Goal: Information Seeking & Learning: Find specific fact

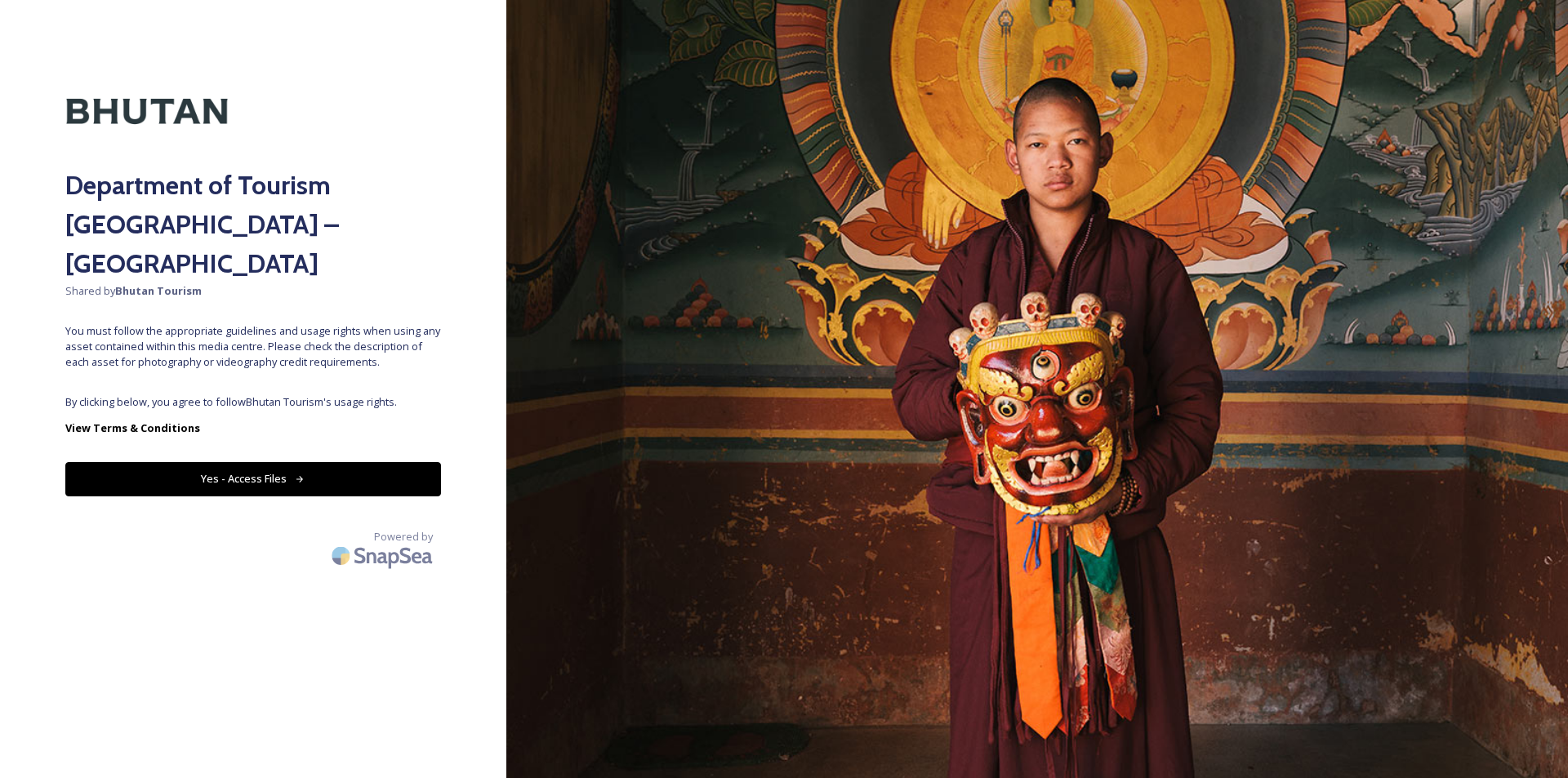
click at [295, 474] on icon at bounding box center [300, 479] width 11 height 11
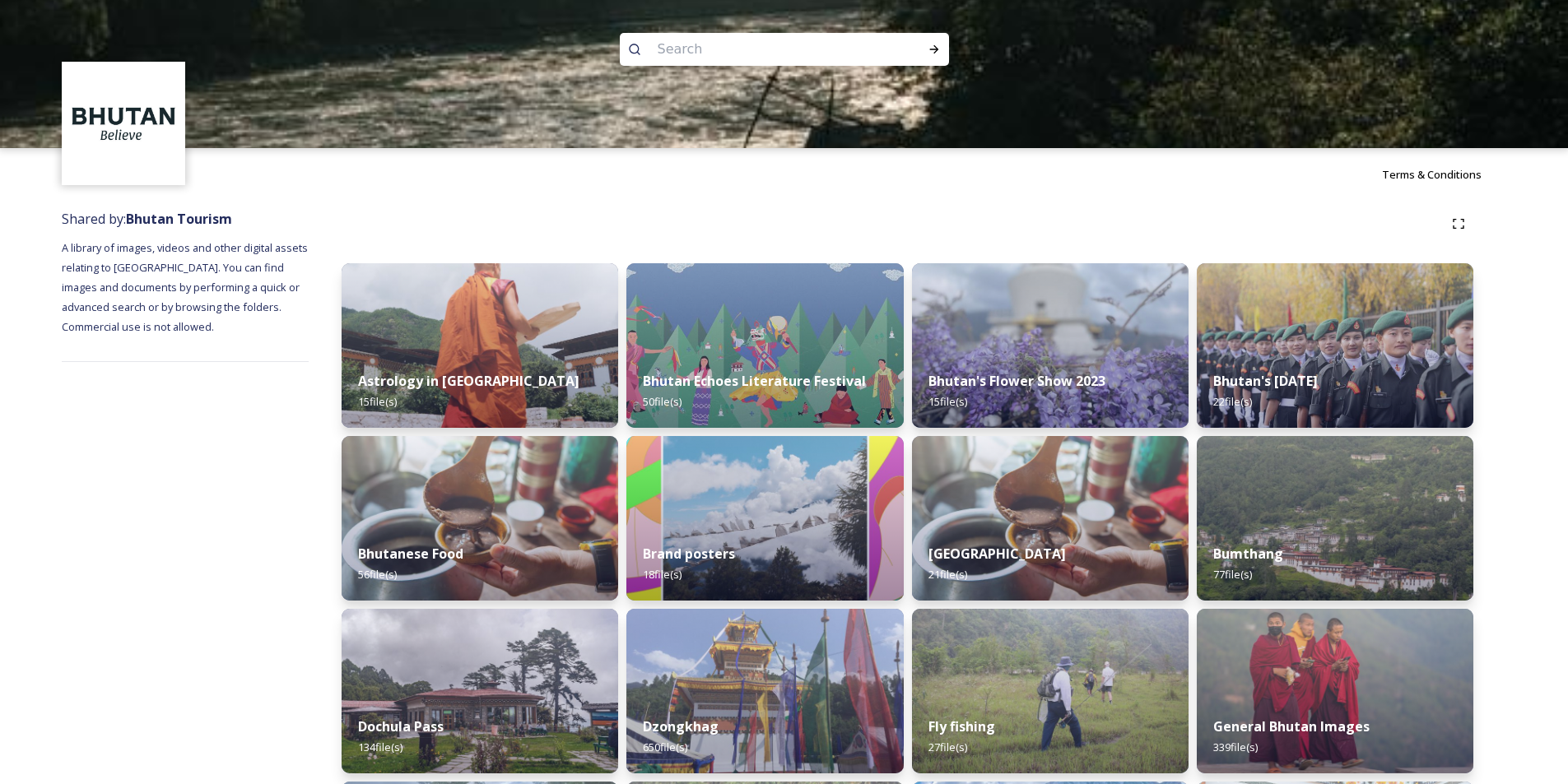
click at [801, 44] on input at bounding box center [762, 49] width 226 height 36
type input "drugyel dzong"
click at [936, 51] on icon at bounding box center [934, 49] width 9 height 8
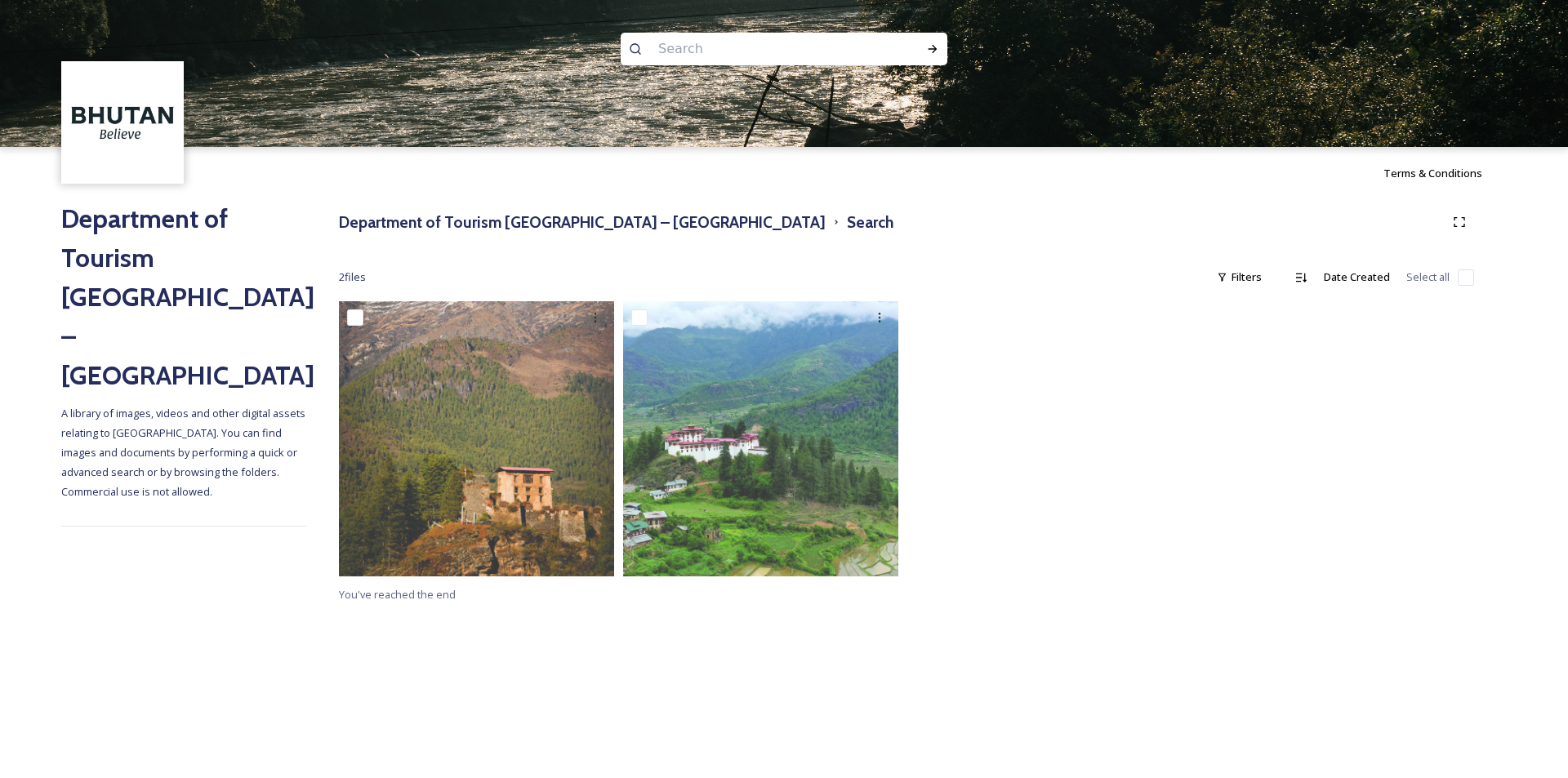
click at [713, 53] on input at bounding box center [762, 49] width 224 height 36
type input "drugyel"
click at [934, 41] on div "Run Search" at bounding box center [933, 49] width 29 height 29
click at [670, 48] on span "drugyel" at bounding box center [676, 48] width 53 height 24
click at [676, 47] on span "drugyel" at bounding box center [676, 48] width 53 height 24
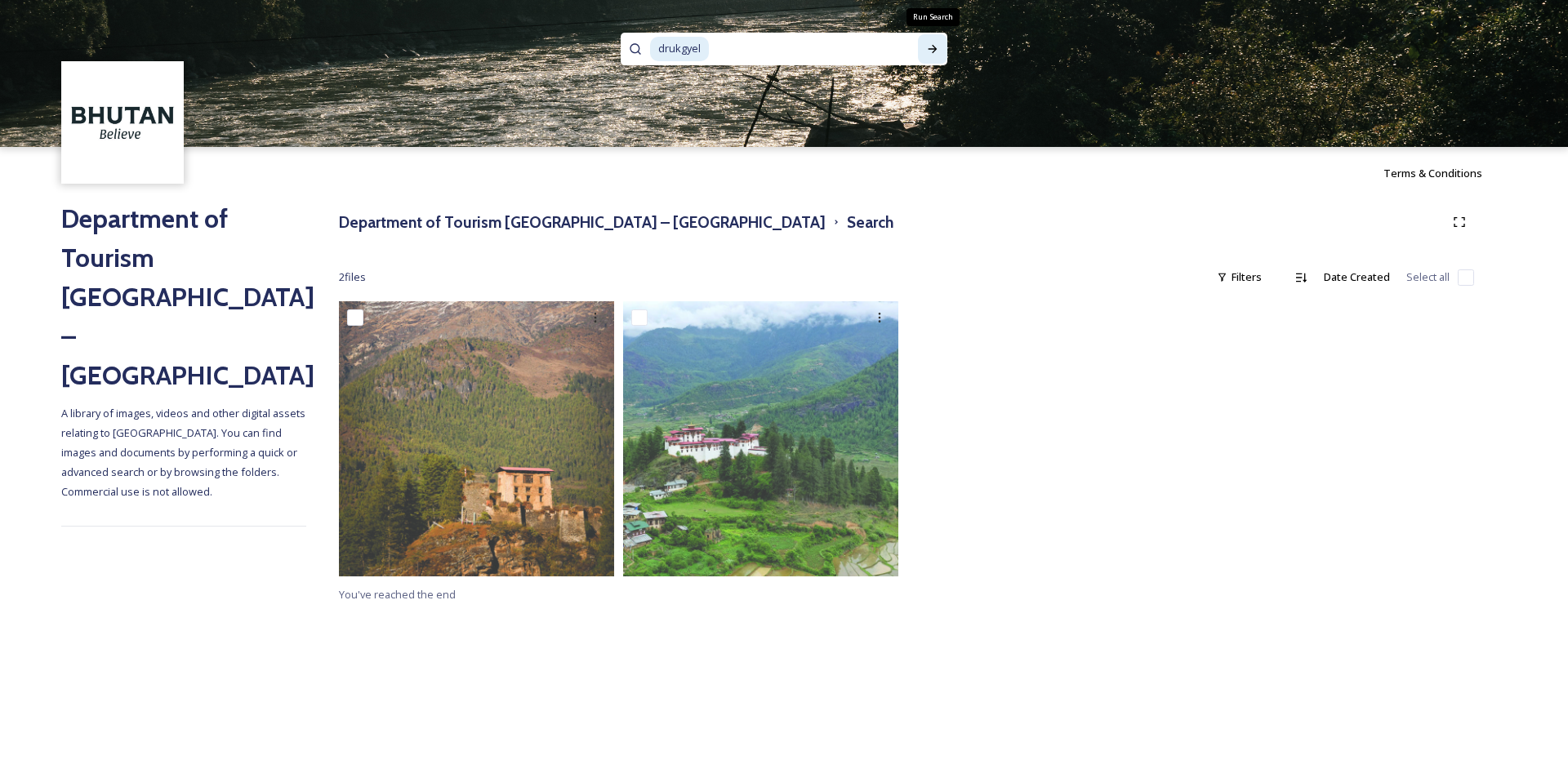
click at [932, 48] on icon at bounding box center [933, 49] width 13 height 13
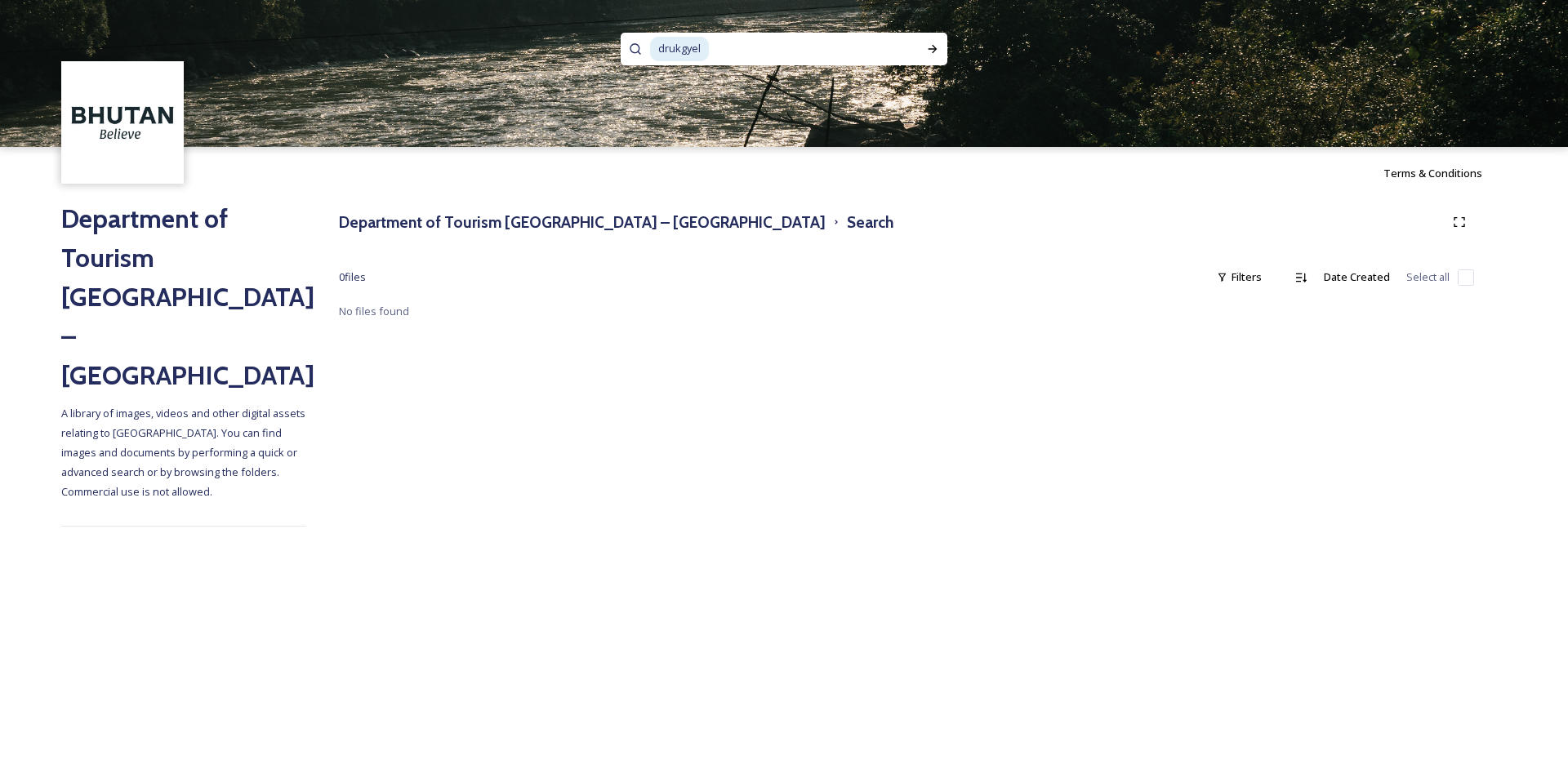
click at [741, 47] on input at bounding box center [807, 49] width 194 height 36
type input "drukgy"
click at [554, 216] on h3 "Department of Tourism [GEOGRAPHIC_DATA] – [GEOGRAPHIC_DATA]" at bounding box center [582, 222] width 486 height 24
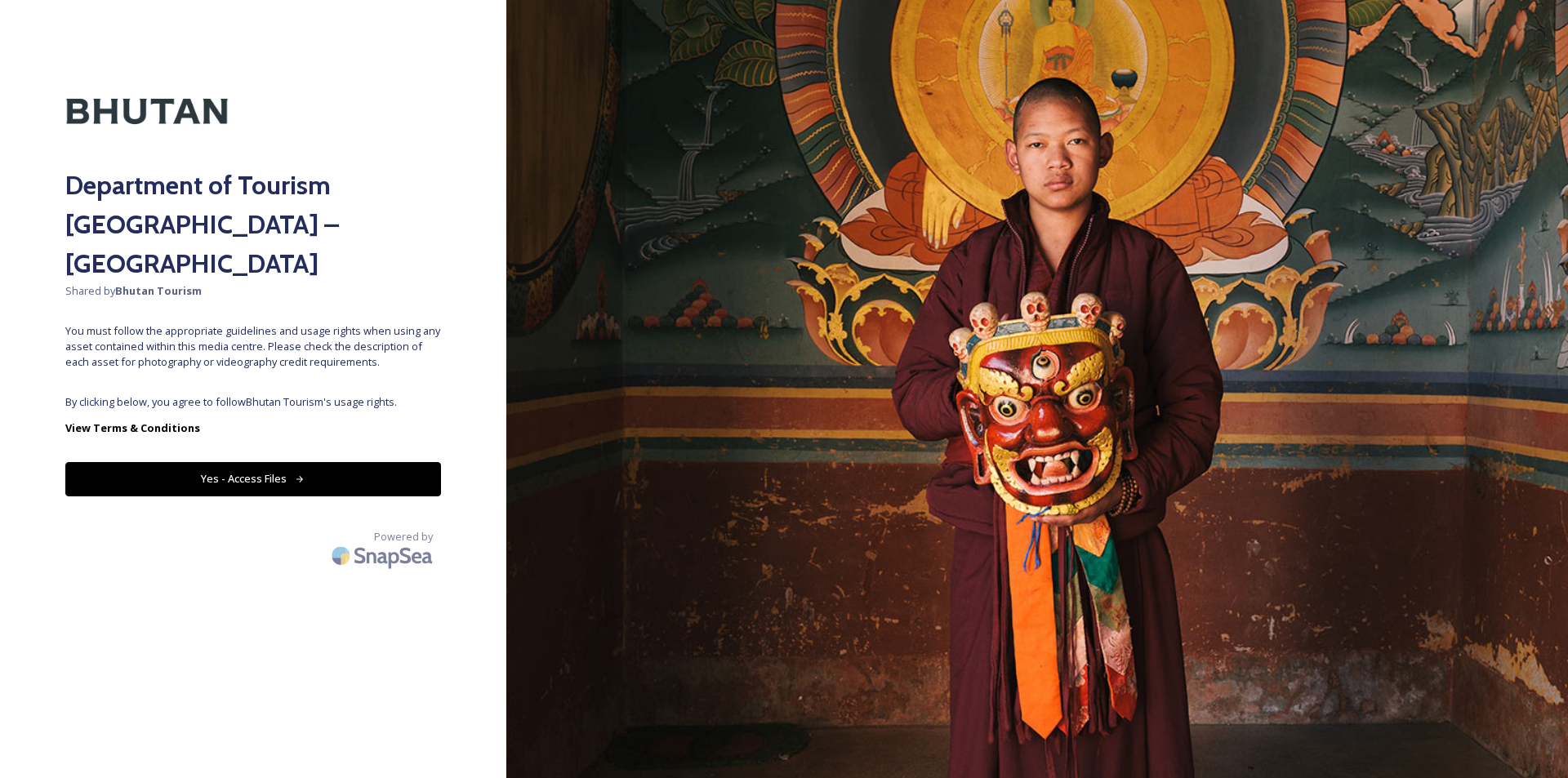
click at [297, 476] on icon at bounding box center [300, 479] width 7 height 7
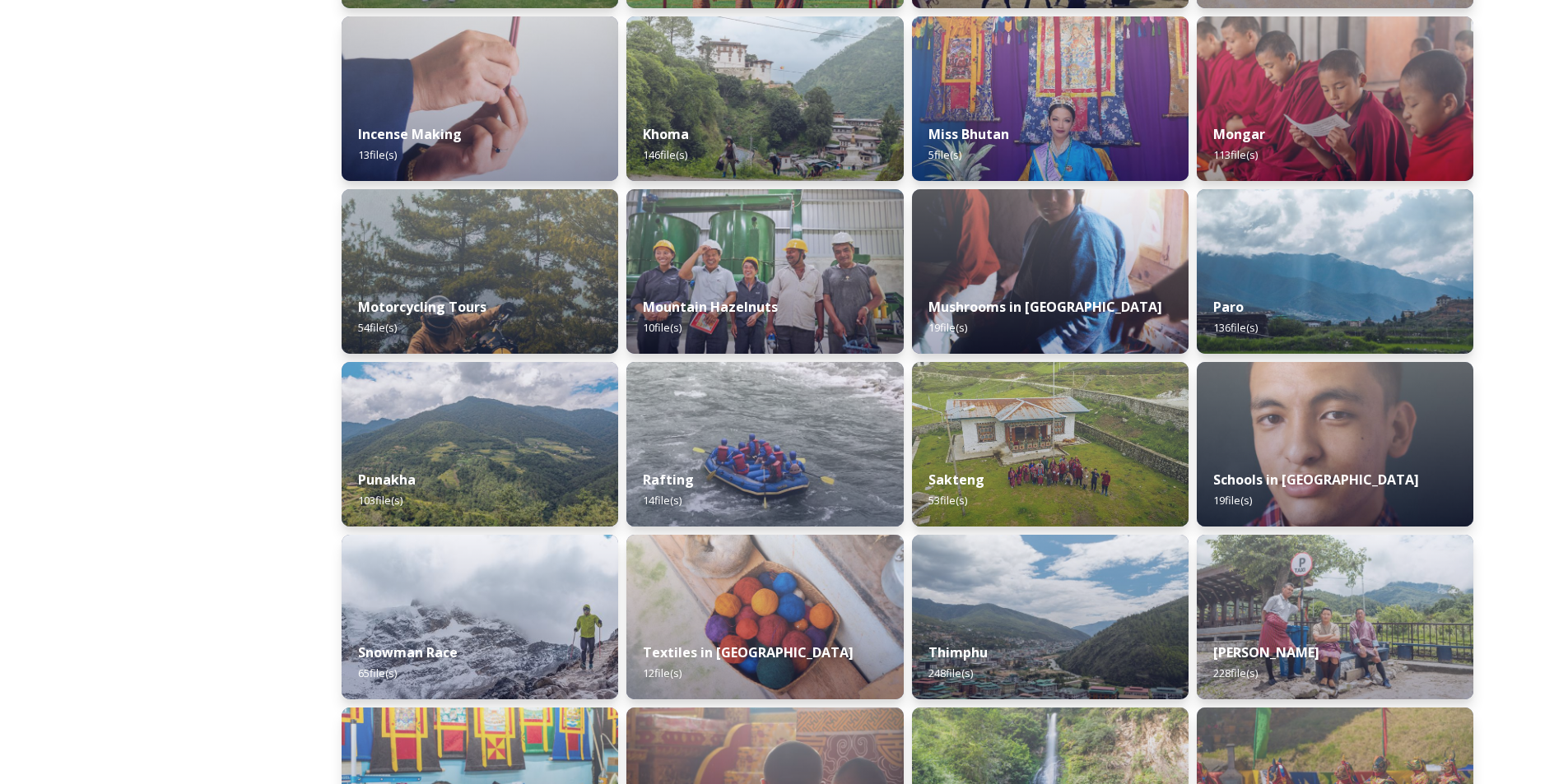
scroll to position [960, 0]
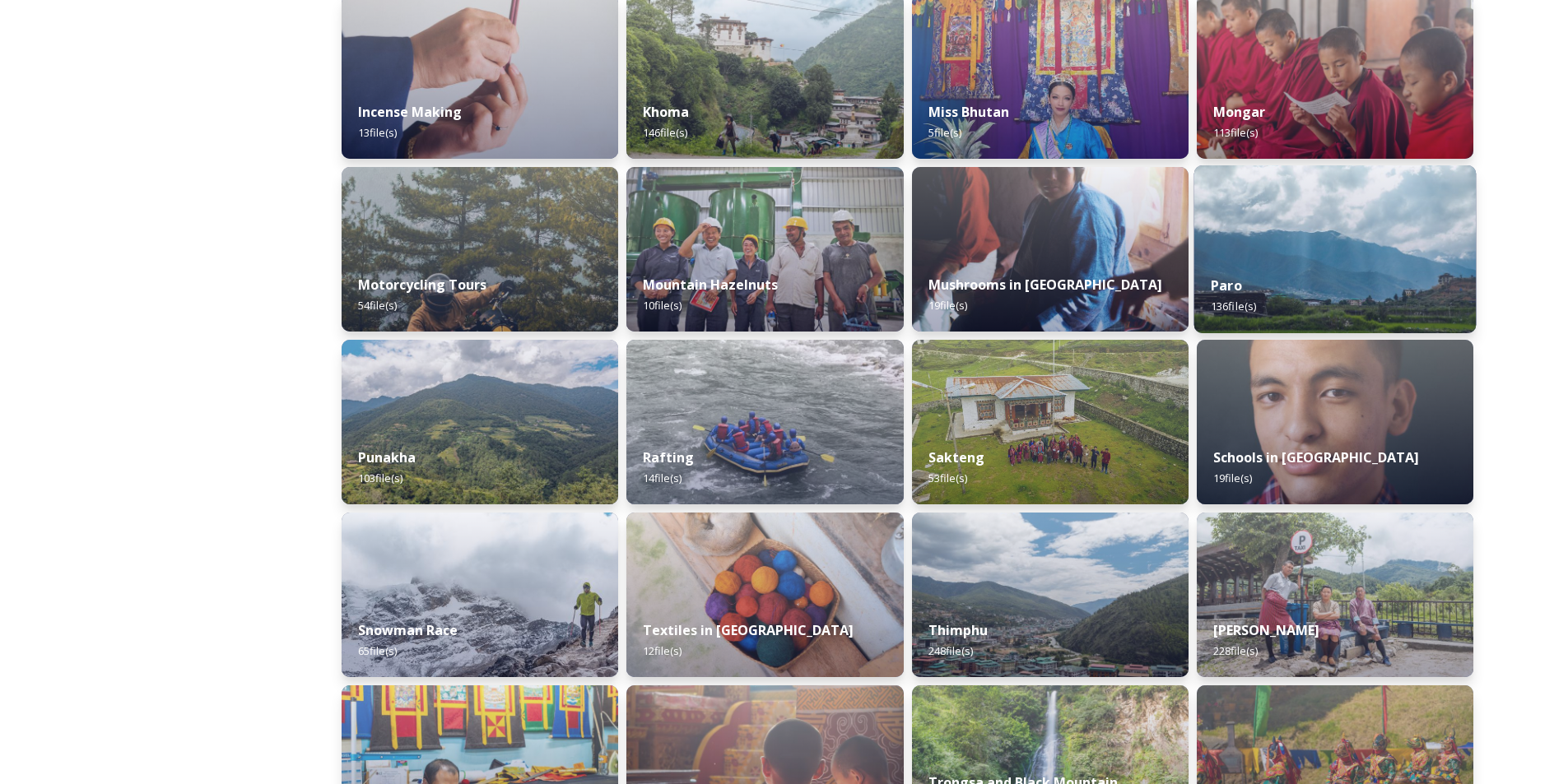
click at [1314, 243] on img at bounding box center [1335, 250] width 283 height 168
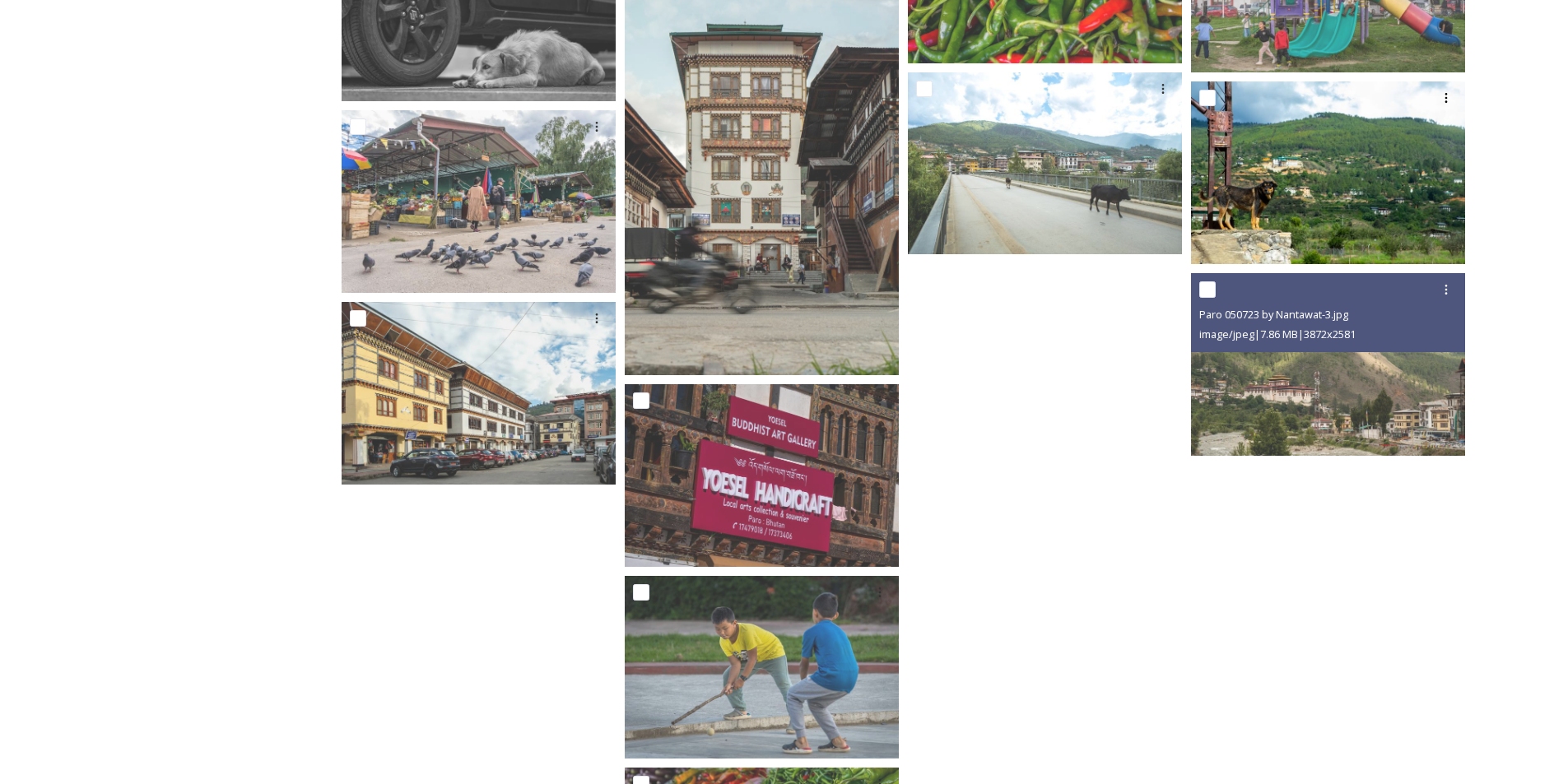
scroll to position [7551, 0]
